Goal: Task Accomplishment & Management: Use online tool/utility

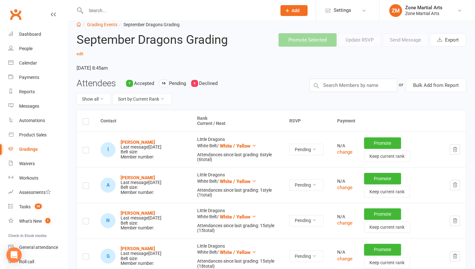
scroll to position [15, 0]
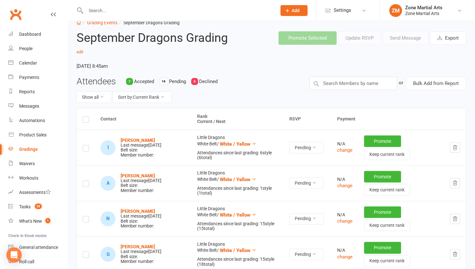
click at [33, 153] on link "Gradings" at bounding box center [37, 149] width 59 height 14
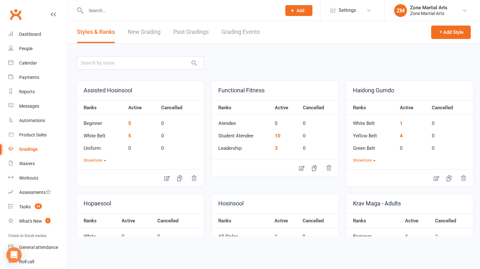
click at [240, 39] on link "Grading Events" at bounding box center [240, 32] width 38 height 22
select select "25"
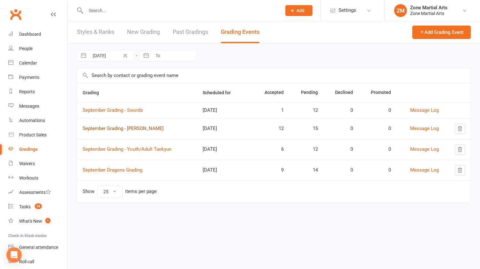
click at [151, 128] on link "September Grading - Junior Taekyun" at bounding box center [123, 128] width 81 height 6
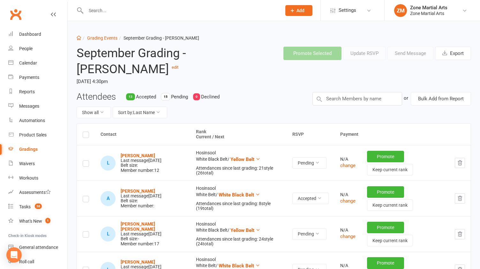
select select "25"
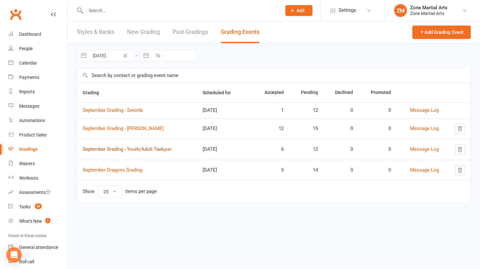
click at [155, 148] on link "September Grading - Youth/Adult Taekyun" at bounding box center [127, 149] width 89 height 6
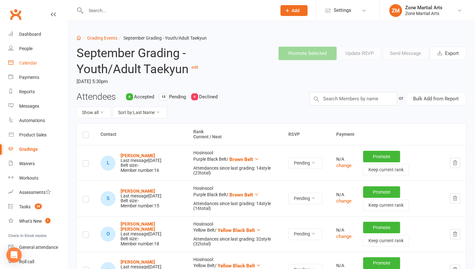
click at [31, 64] on div "Calendar" at bounding box center [28, 62] width 18 height 5
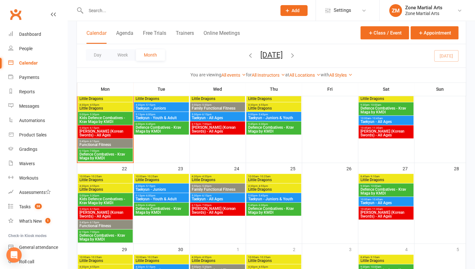
scroll to position [186, 0]
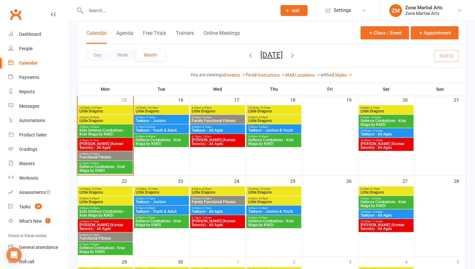
click at [119, 108] on span "10:00am - 10:25am" at bounding box center [105, 107] width 52 height 3
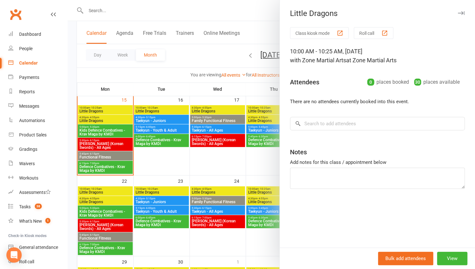
click at [373, 33] on button "Roll call" at bounding box center [374, 33] width 40 height 12
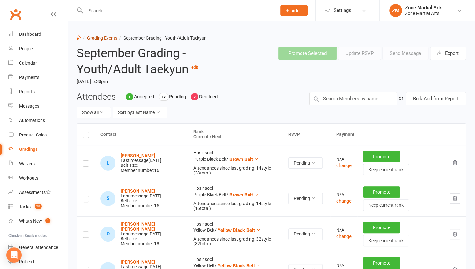
click at [107, 39] on link "Grading Events" at bounding box center [102, 37] width 30 height 5
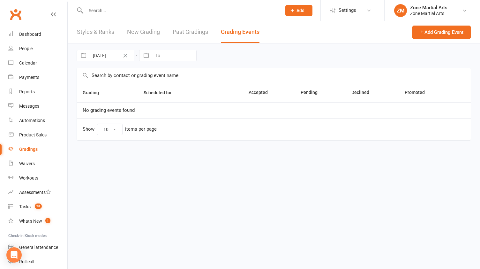
select select "25"
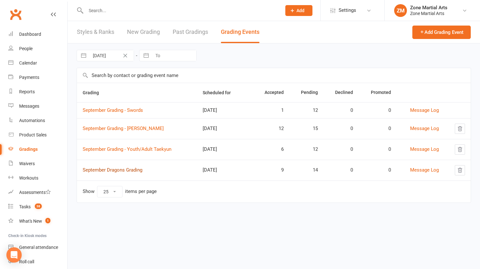
click at [136, 167] on link "September Dragons Grading" at bounding box center [113, 170] width 60 height 6
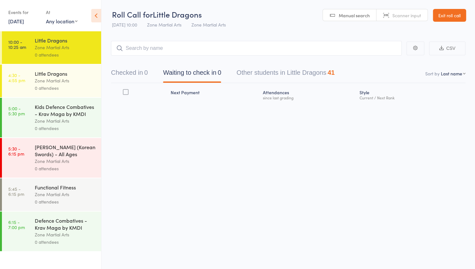
scroll to position [0, 0]
click at [157, 51] on input "search" at bounding box center [256, 48] width 291 height 15
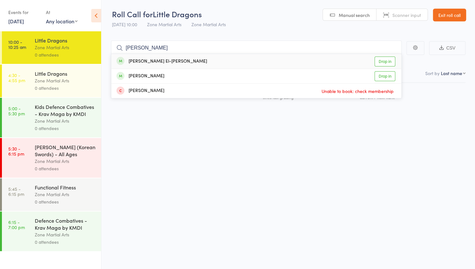
type input "elias"
click at [391, 59] on link "Drop in" at bounding box center [384, 61] width 21 height 10
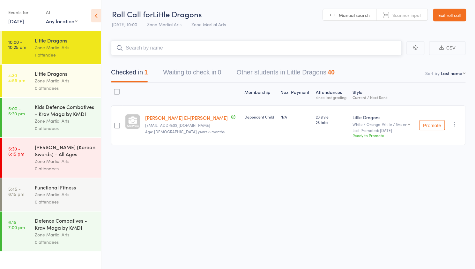
click at [342, 52] on input "search" at bounding box center [256, 48] width 291 height 15
type input "ayt"
click at [381, 60] on link "Drop in" at bounding box center [384, 61] width 21 height 10
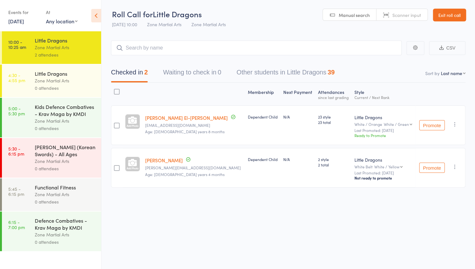
click at [456, 121] on icon "button" at bounding box center [455, 124] width 6 height 6
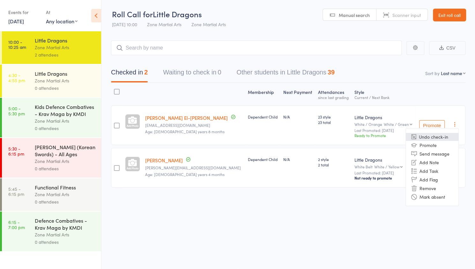
click at [442, 139] on li "Undo check-in" at bounding box center [432, 137] width 53 height 8
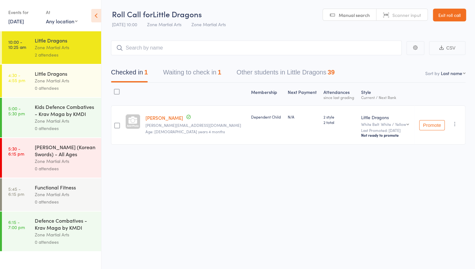
click at [223, 64] on div "Checked in 1 Waiting to check in 1 Other students in Little Dragons 39" at bounding box center [288, 68] width 354 height 27
click at [219, 72] on button "Waiting to check in 1" at bounding box center [192, 73] width 58 height 17
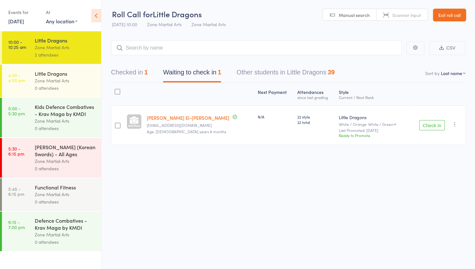
click at [456, 125] on icon "button" at bounding box center [455, 124] width 6 height 6
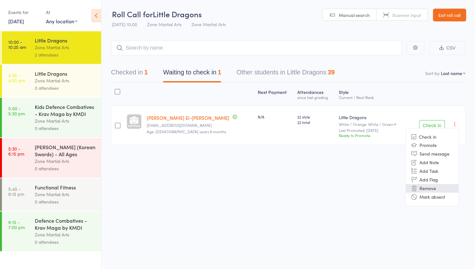
click at [443, 188] on li "Remove" at bounding box center [432, 188] width 53 height 9
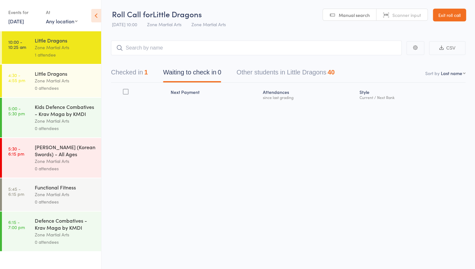
click at [136, 76] on button "Checked in 1" at bounding box center [129, 73] width 37 height 17
